Goal: Task Accomplishment & Management: Manage account settings

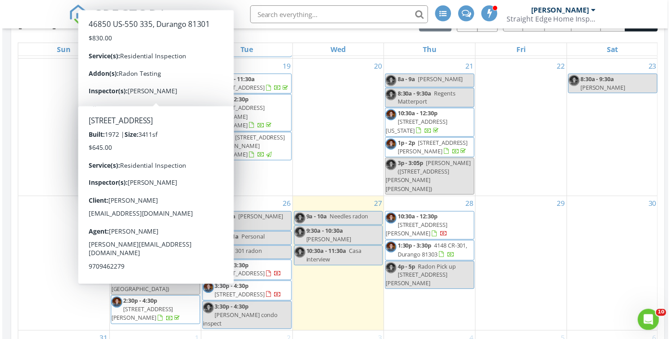
scroll to position [816, 671]
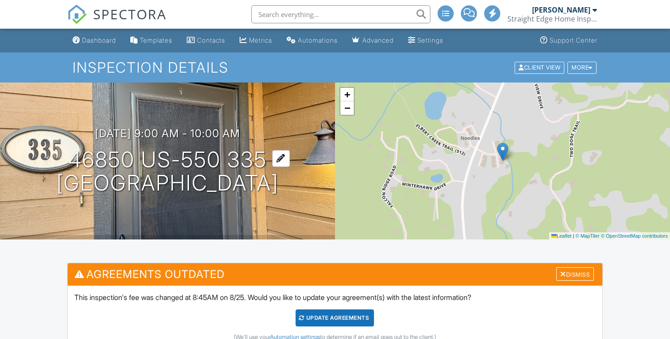
click at [151, 157] on h1 "46850 US-550 335 Durango, CO 81301" at bounding box center [167, 171] width 222 height 47
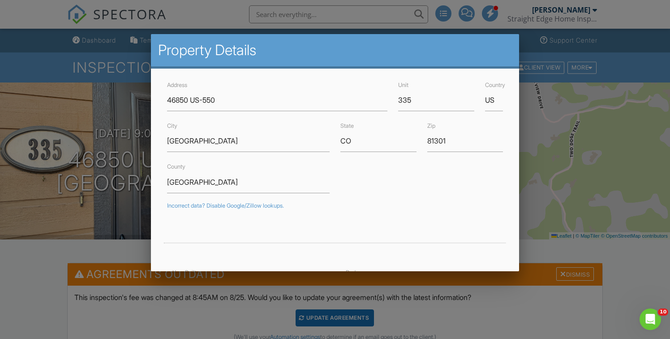
click at [50, 278] on div at bounding box center [335, 166] width 670 height 423
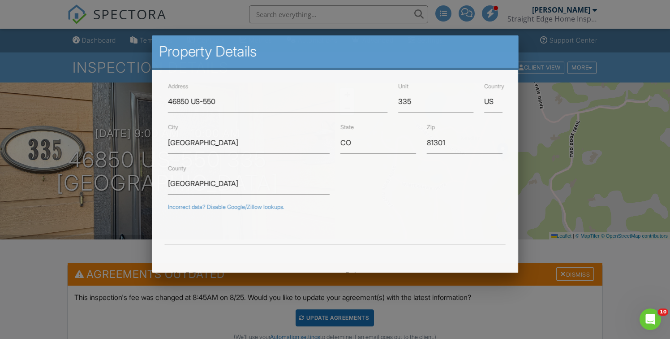
click at [50, 278] on div at bounding box center [335, 166] width 670 height 423
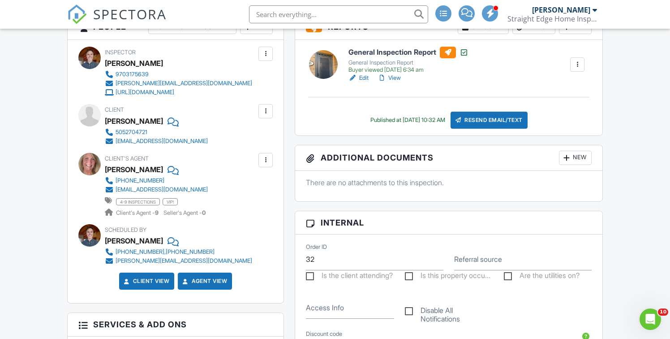
scroll to position [339, 0]
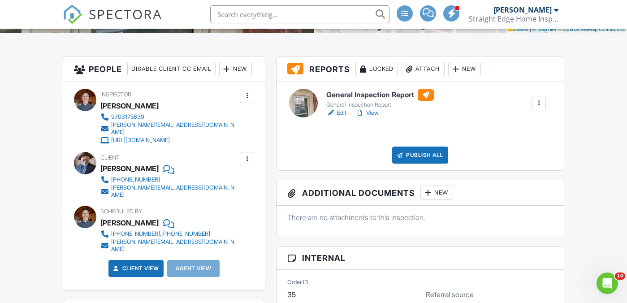
click at [421, 155] on div "Publish All" at bounding box center [420, 154] width 56 height 17
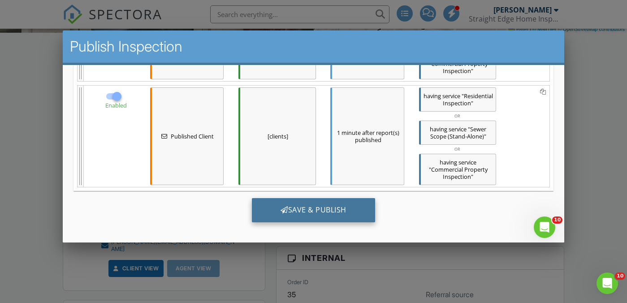
click at [328, 211] on div "Save & Publish" at bounding box center [312, 210] width 123 height 24
